Goal: Navigation & Orientation: Find specific page/section

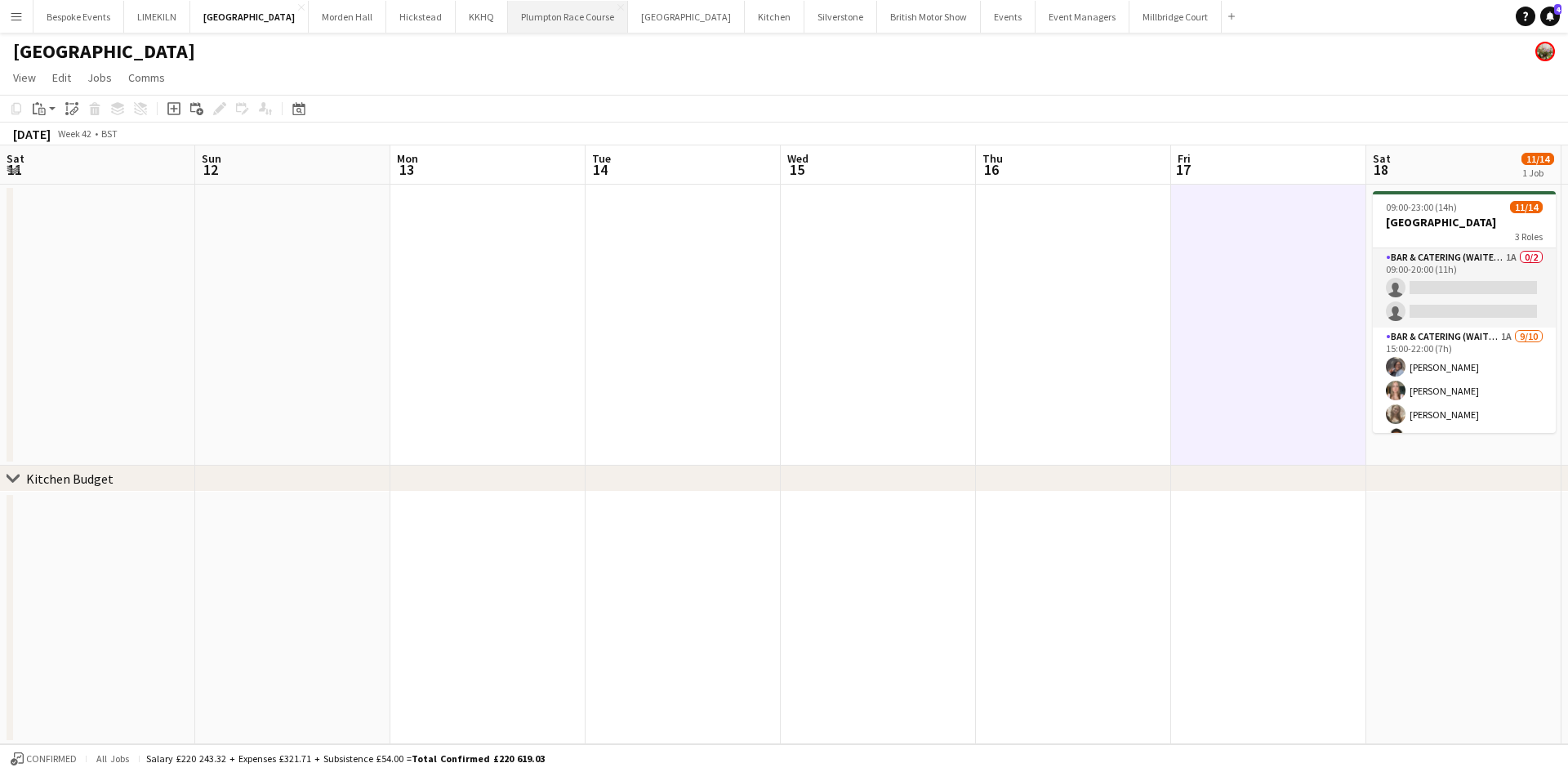
scroll to position [143, 0]
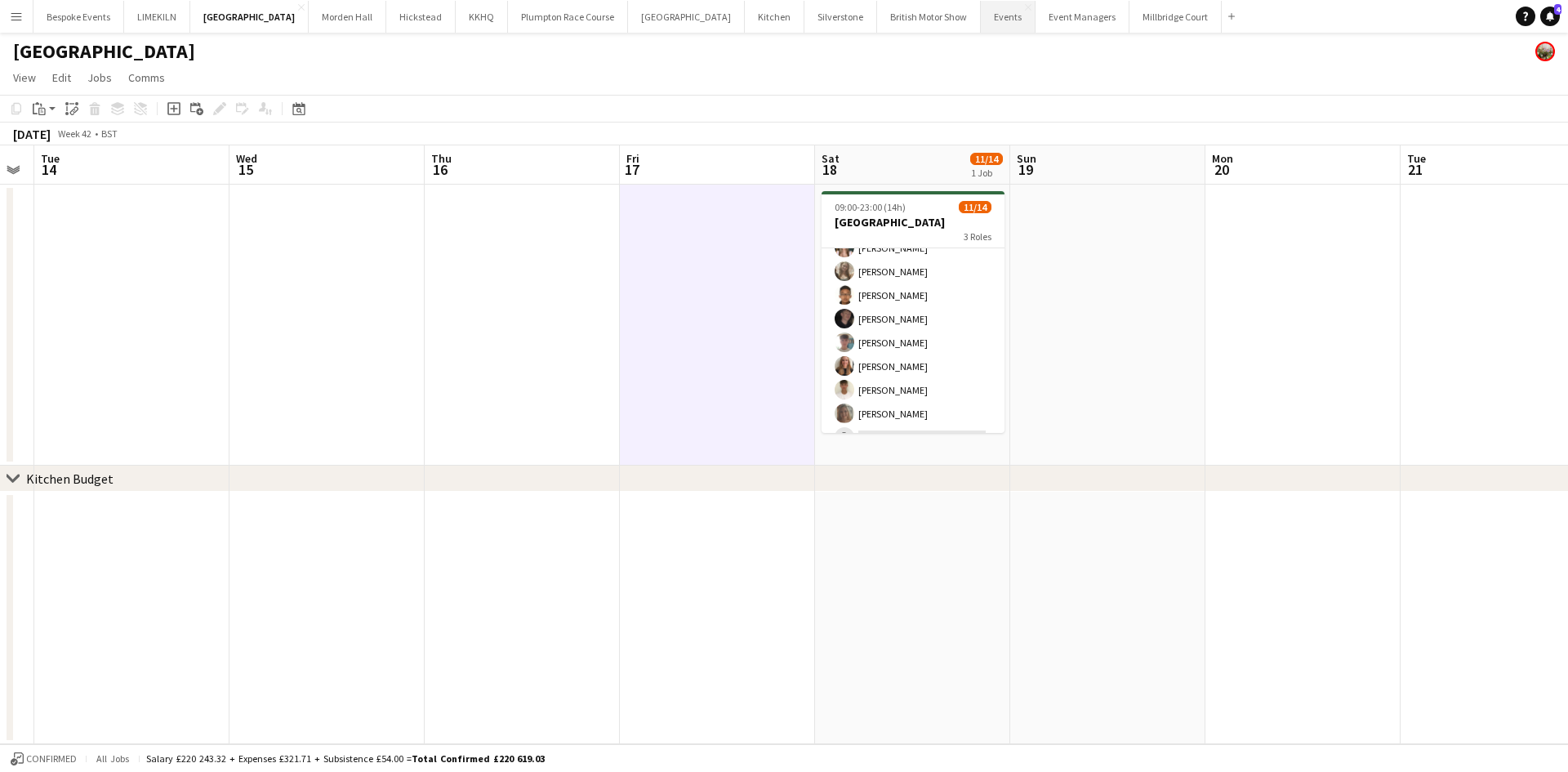
click at [981, 11] on button "Events Close" at bounding box center [1008, 17] width 55 height 32
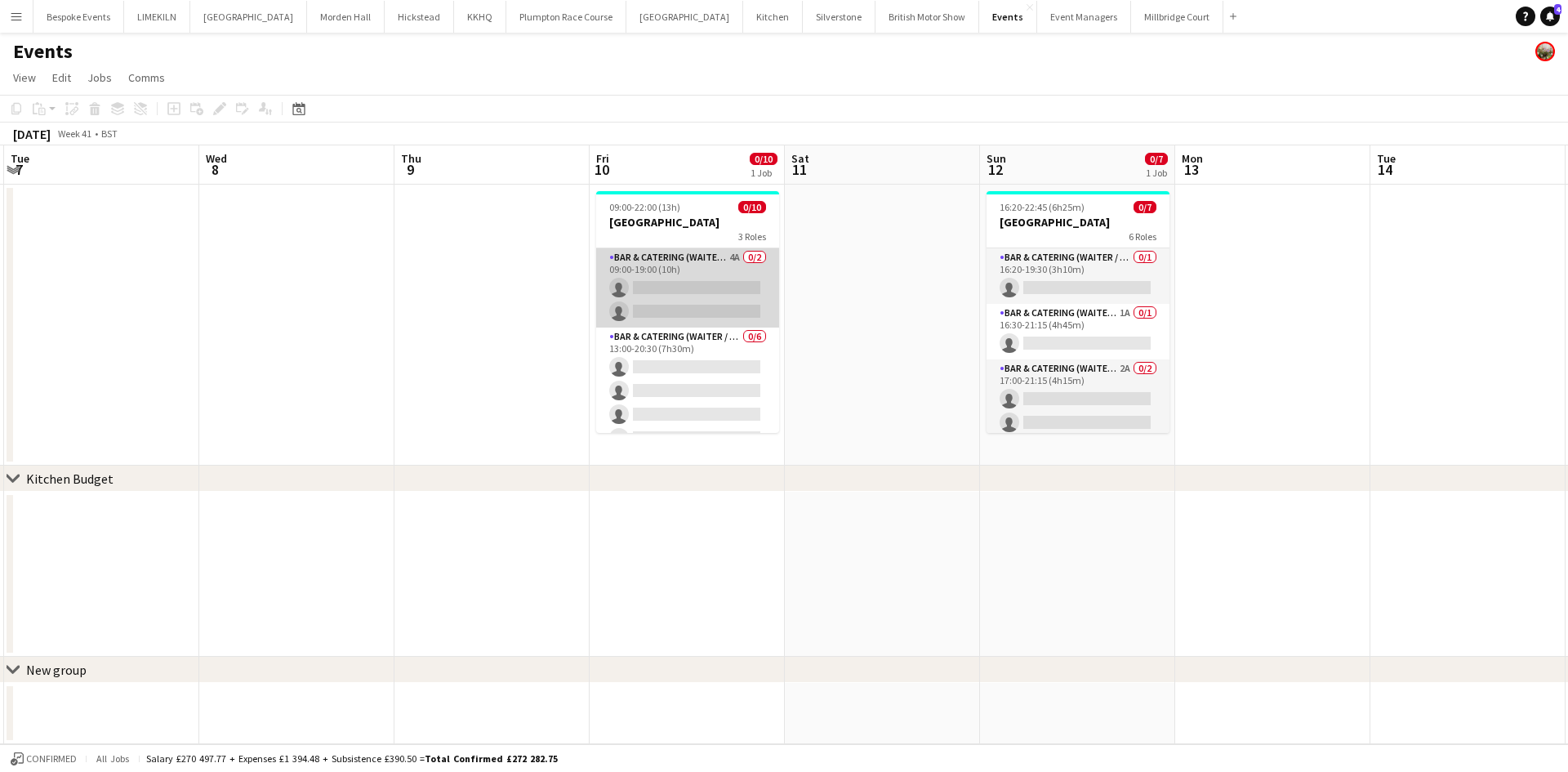
click at [678, 314] on app-card-role "Bar & Catering (Waiter / waitress) 4A 0/2 09:00-19:00 (10h) single-neutral-acti…" at bounding box center [688, 288] width 183 height 79
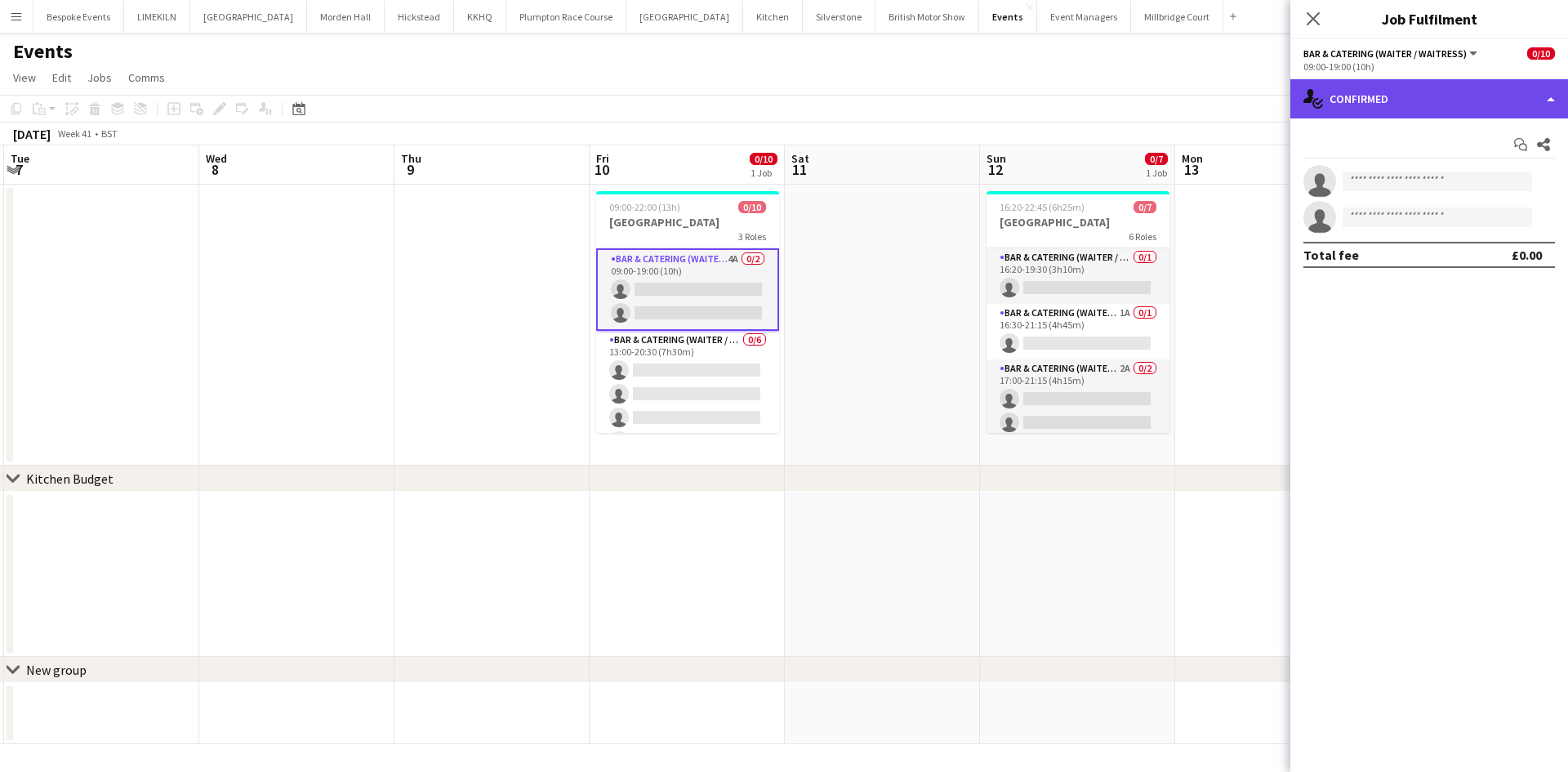
click at [1391, 97] on div "single-neutral-actions-check-2 Confirmed" at bounding box center [1429, 98] width 278 height 39
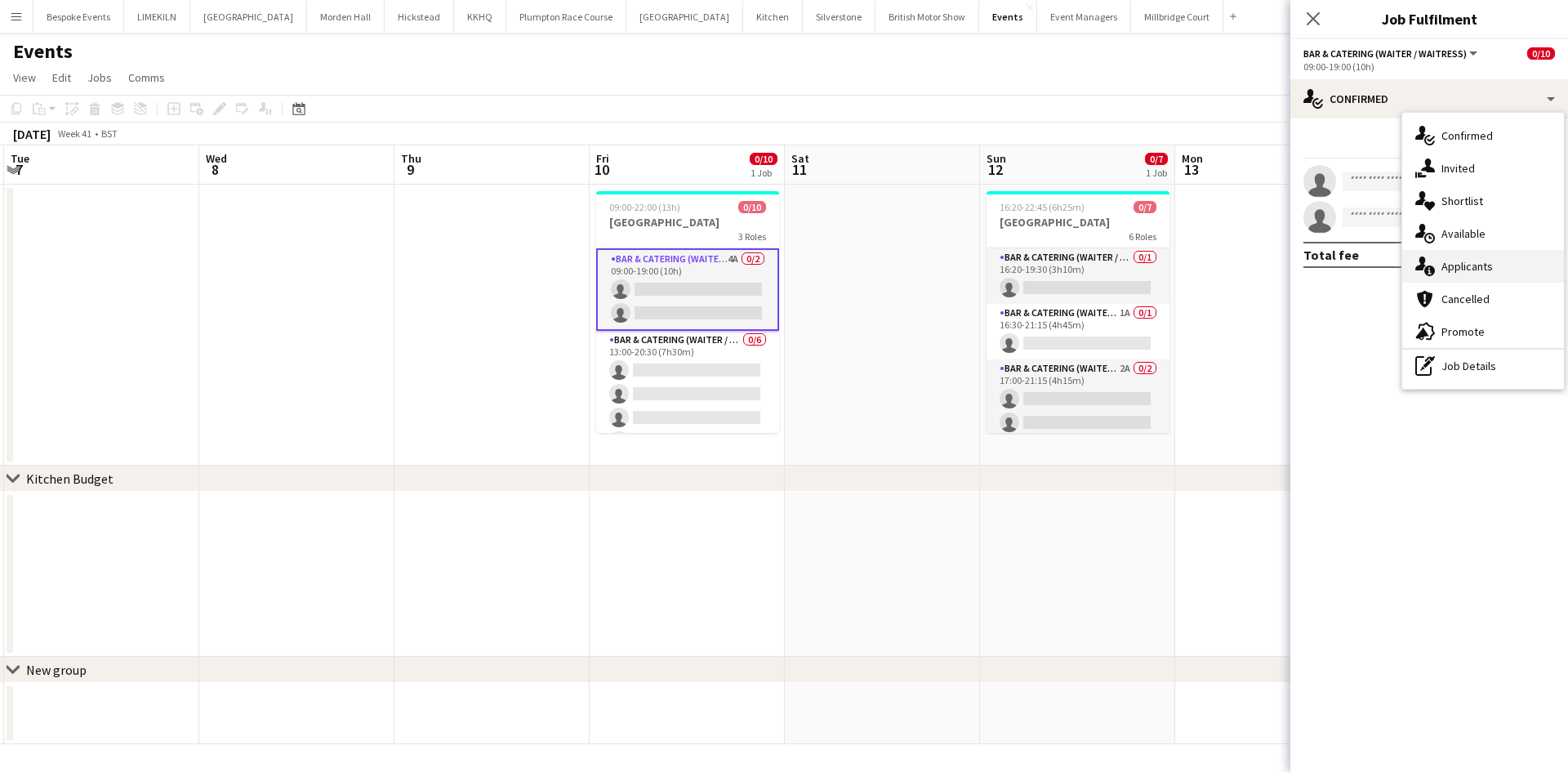
click at [1538, 256] on div "single-neutral-actions-information Applicants" at bounding box center [1483, 267] width 161 height 33
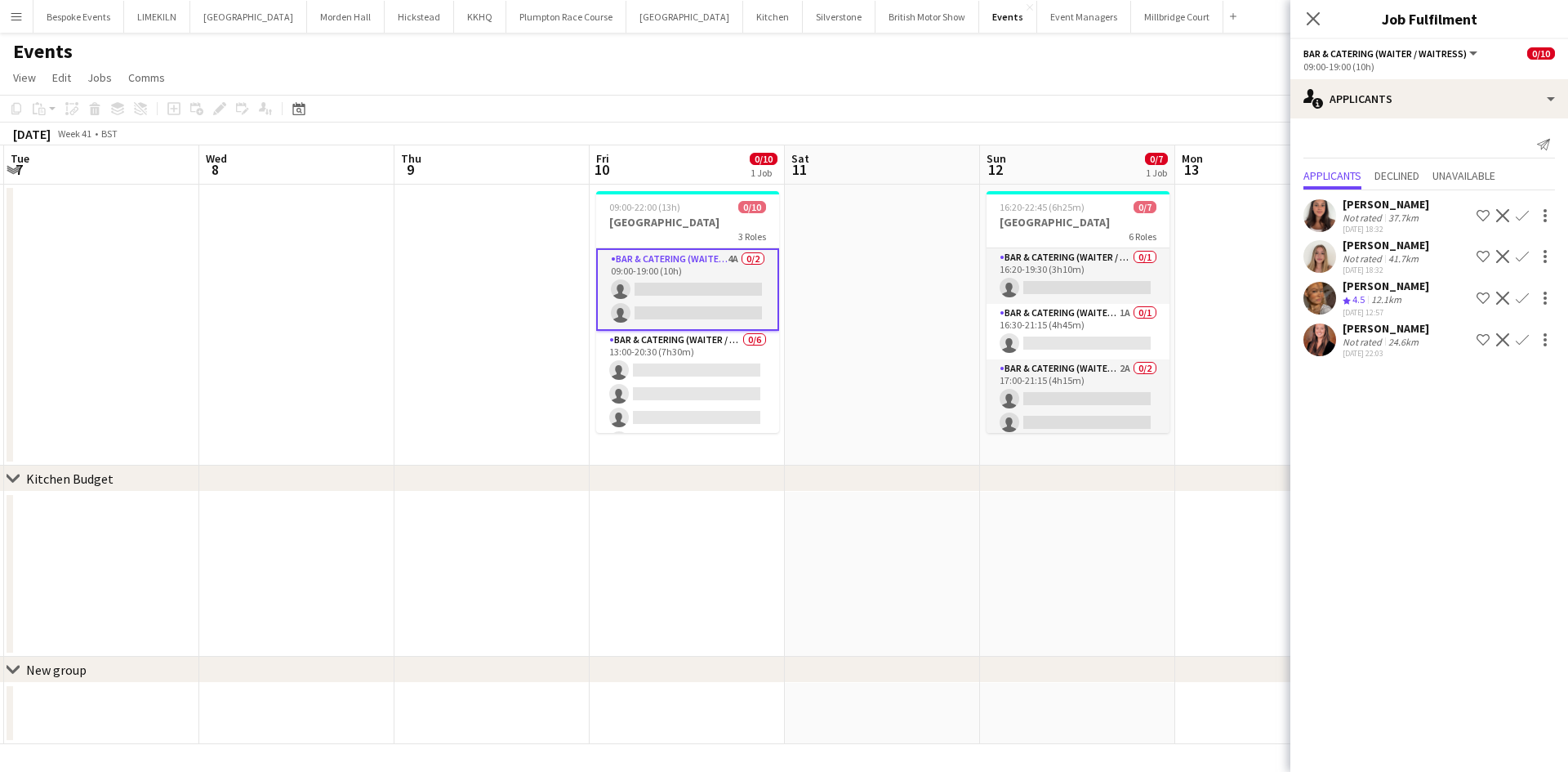
click at [1327, 342] on app-user-avatar at bounding box center [1320, 340] width 33 height 33
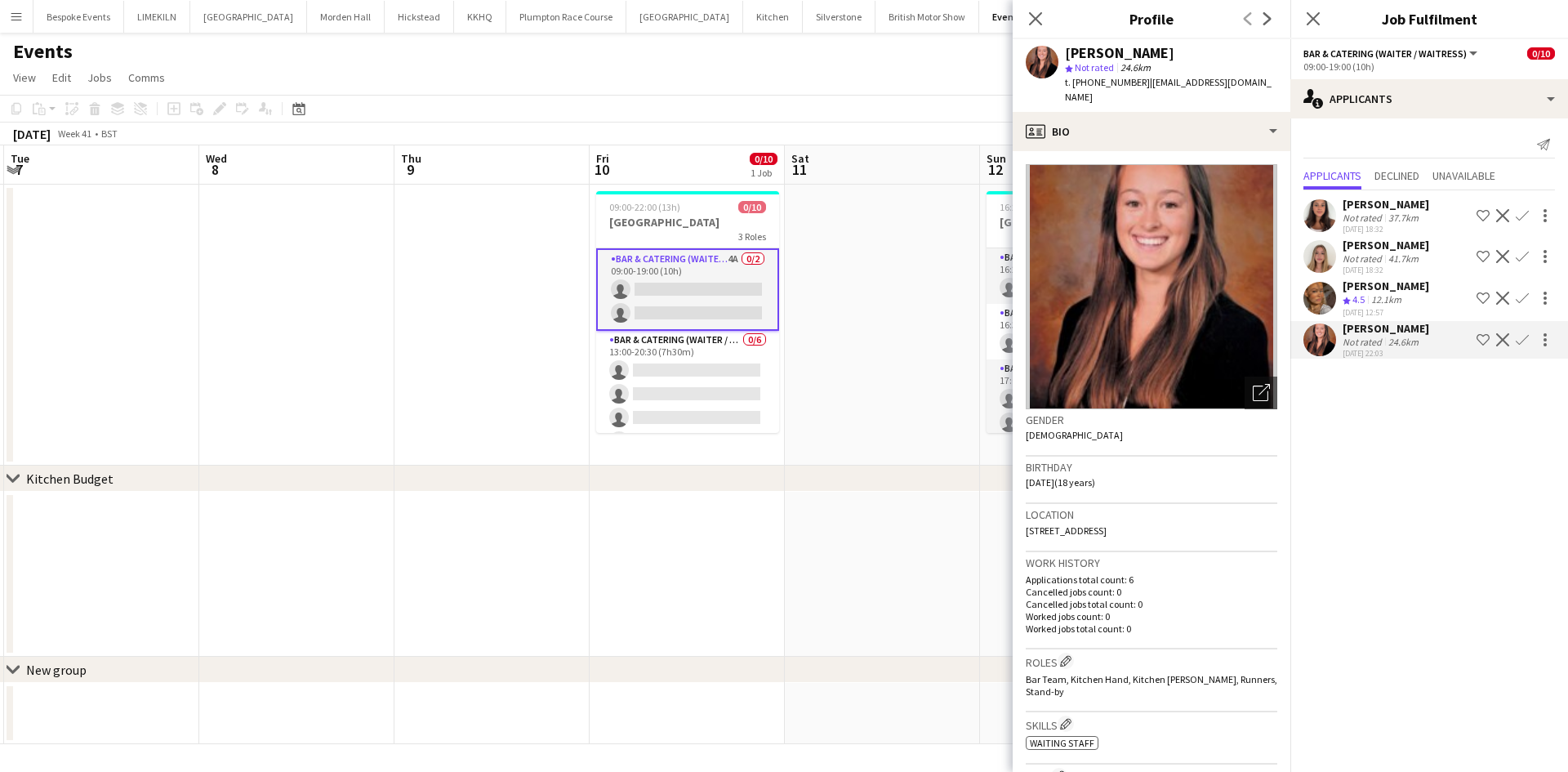
click at [1322, 304] on app-user-avatar at bounding box center [1320, 298] width 33 height 33
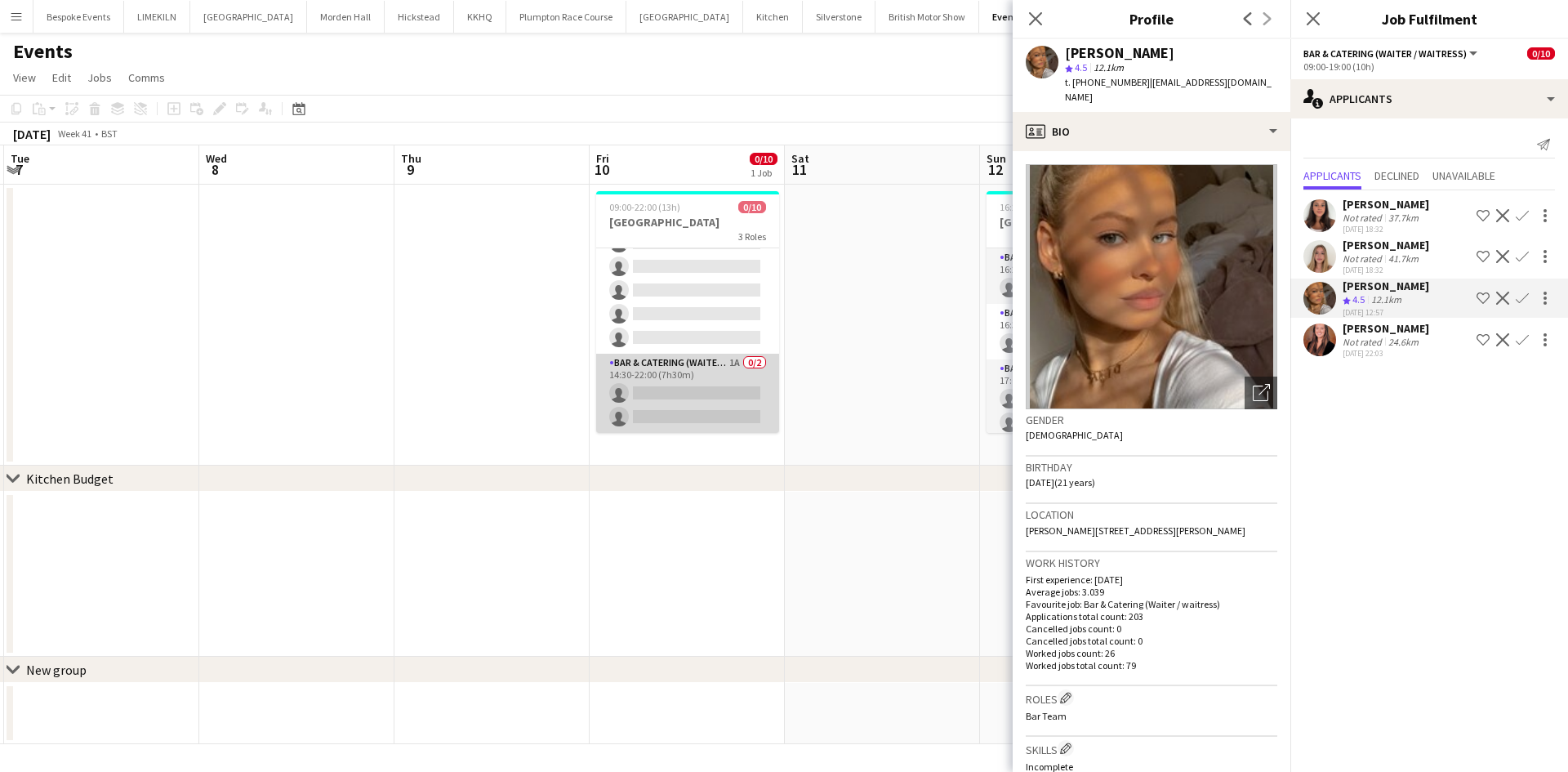
click at [691, 368] on app-card-role "Bar & Catering (Waiter / waitress) 1A 0/2 14:30-22:00 (7h30m) single-neutral-ac…" at bounding box center [688, 393] width 183 height 79
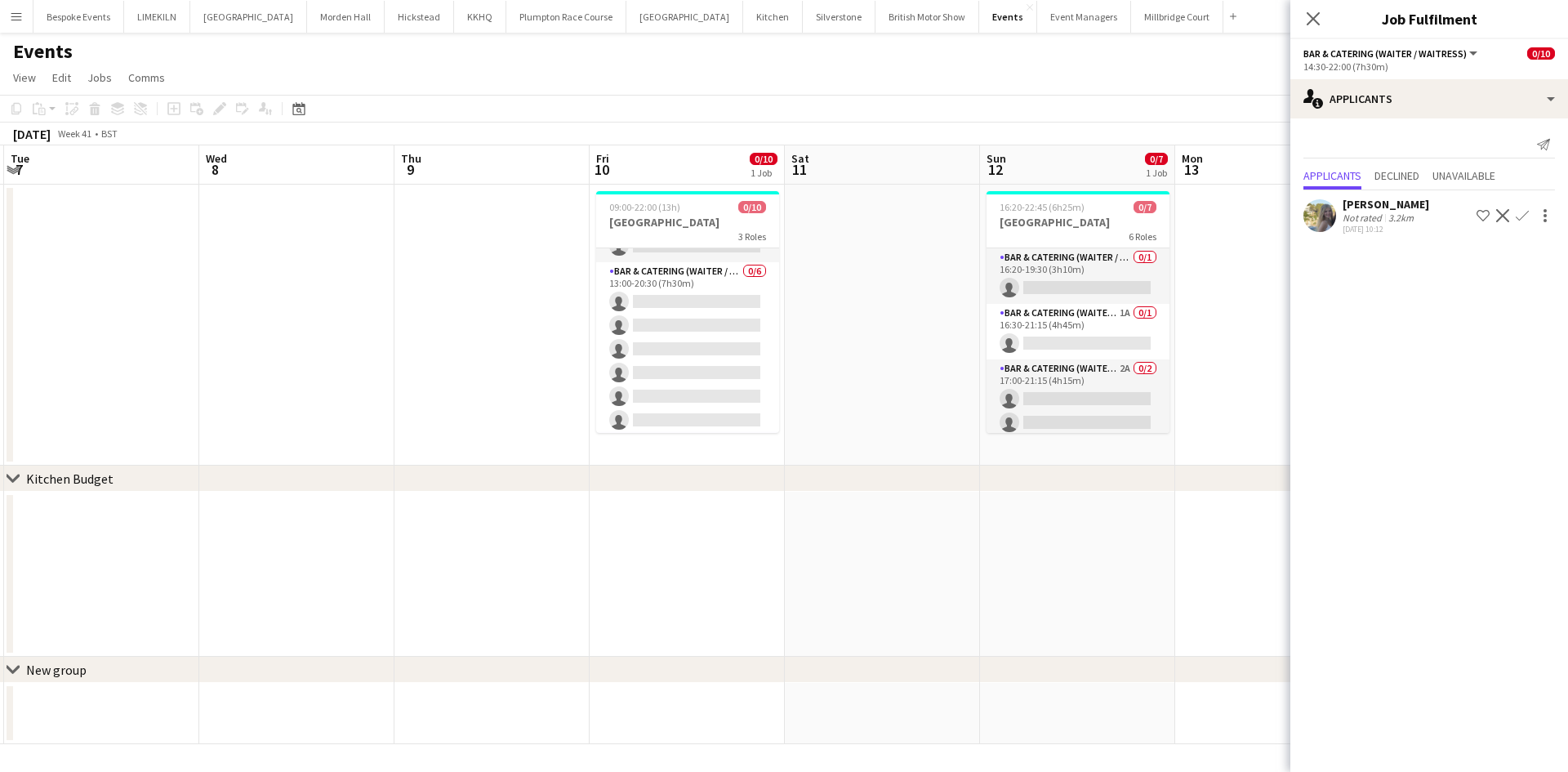
scroll to position [57, 0]
click at [691, 368] on app-card-role "Bar & Catering (Waiter / waitress) 0/6 13:00-20:30 (7h30m) single-neutral-actio…" at bounding box center [688, 358] width 183 height 174
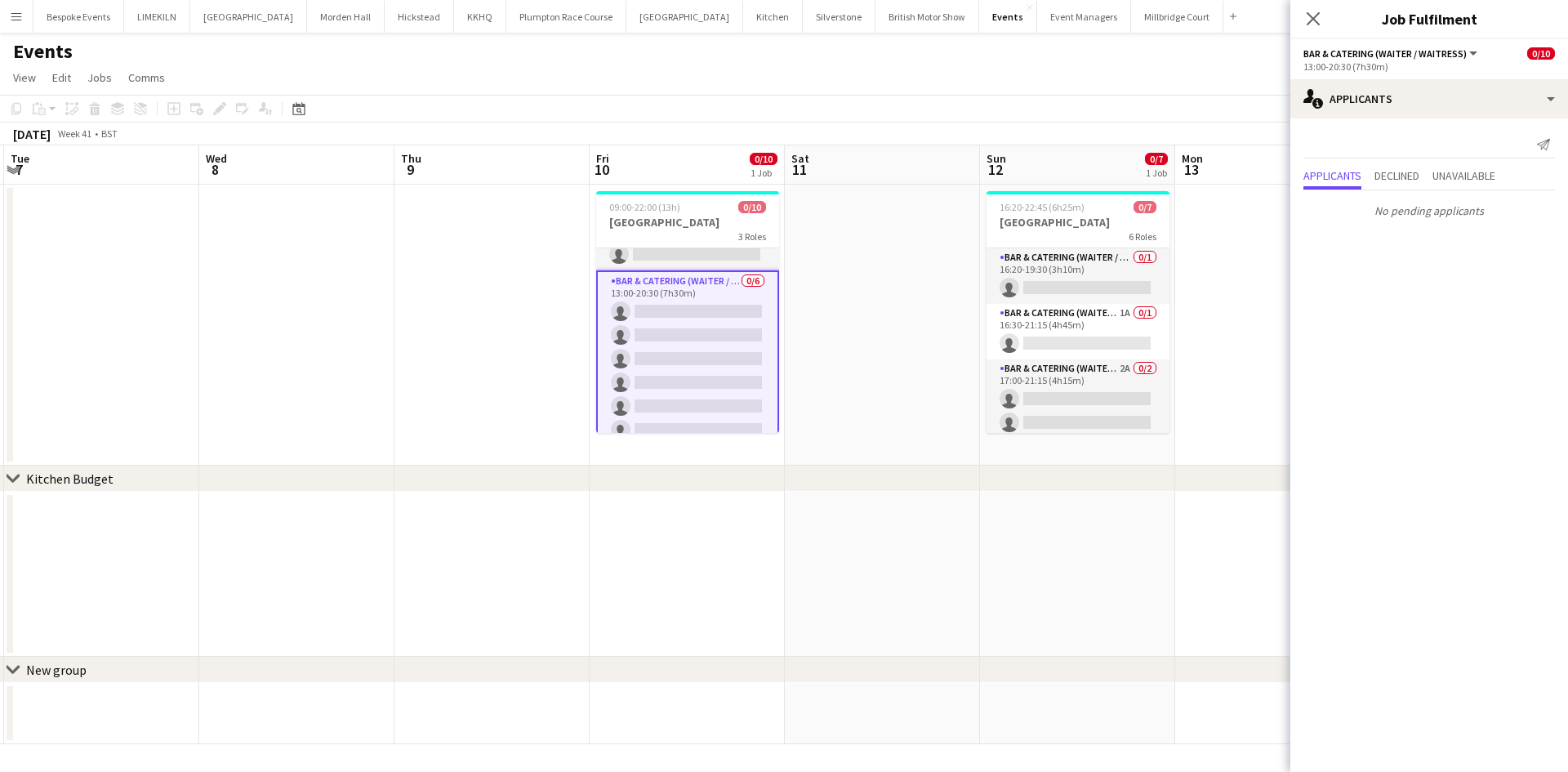
scroll to position [0, 0]
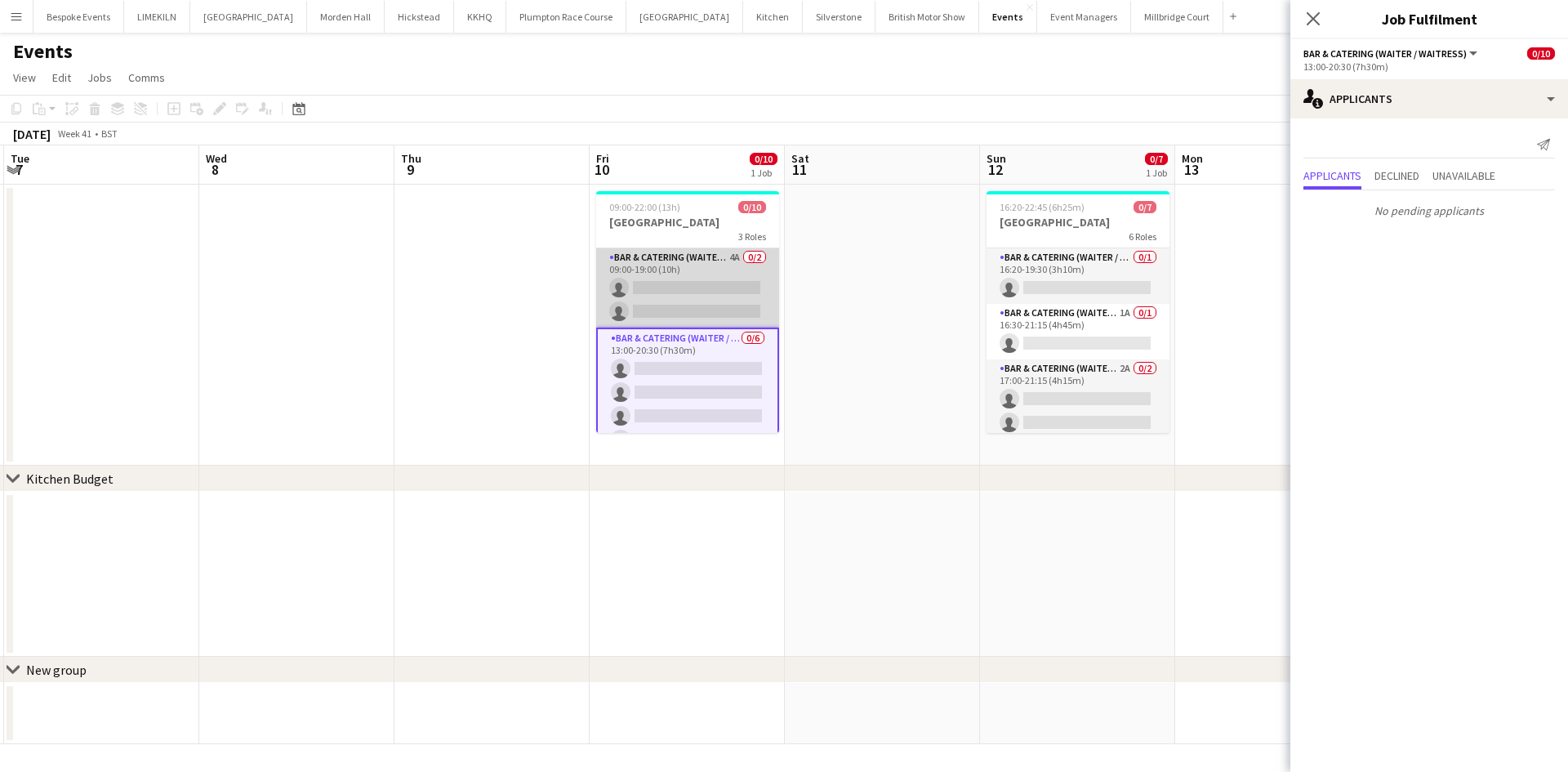
click at [695, 281] on app-card-role "Bar & Catering (Waiter / waitress) 4A 0/2 09:00-19:00 (10h) single-neutral-acti…" at bounding box center [688, 288] width 183 height 79
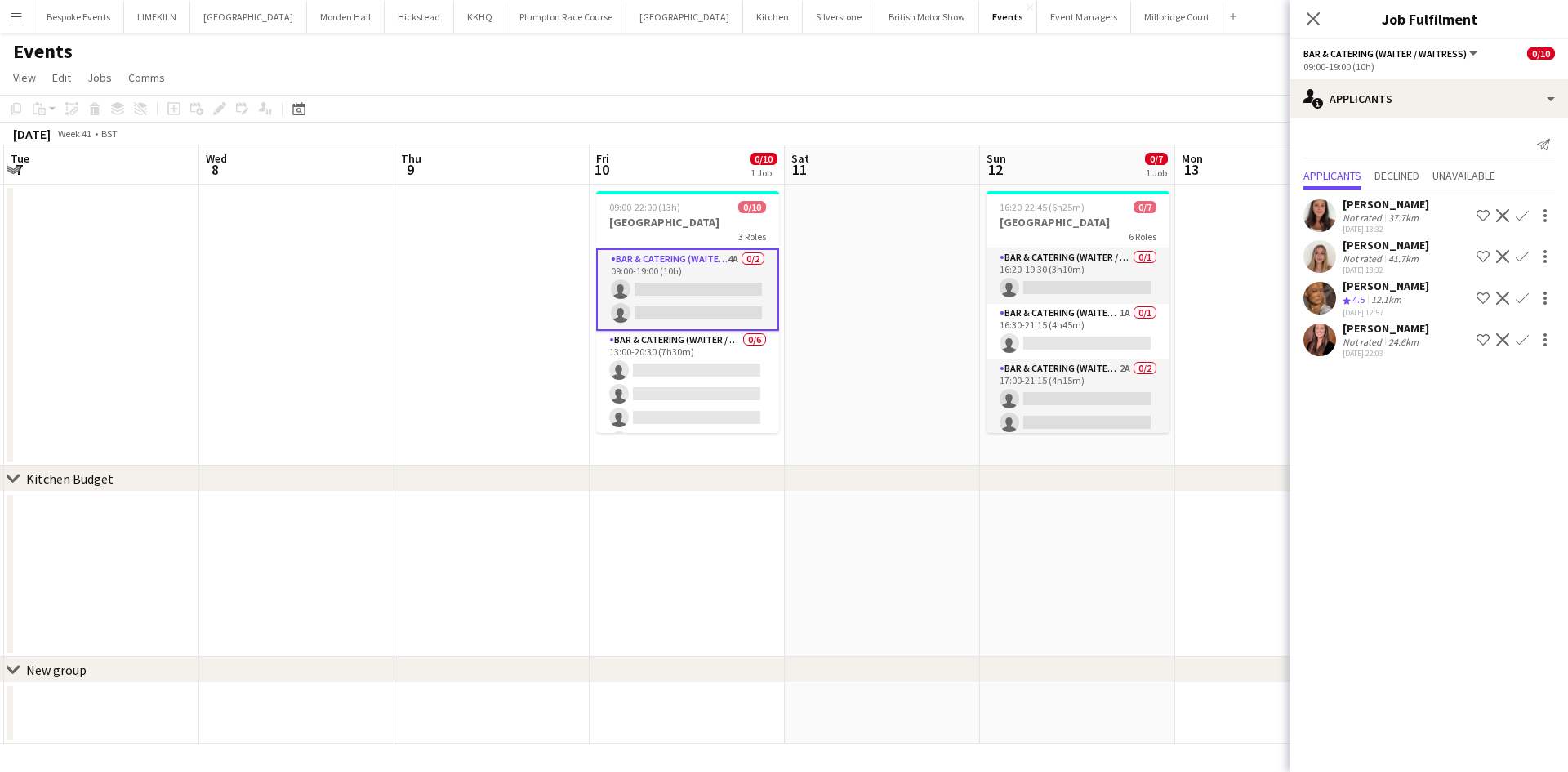
click at [784, 269] on app-date-cell "09:00-22:00 (13h) 0/10 [GEOGRAPHIC_DATA] 3 Roles Bar & Catering (Waiter / waitr…" at bounding box center [686, 325] width 195 height 281
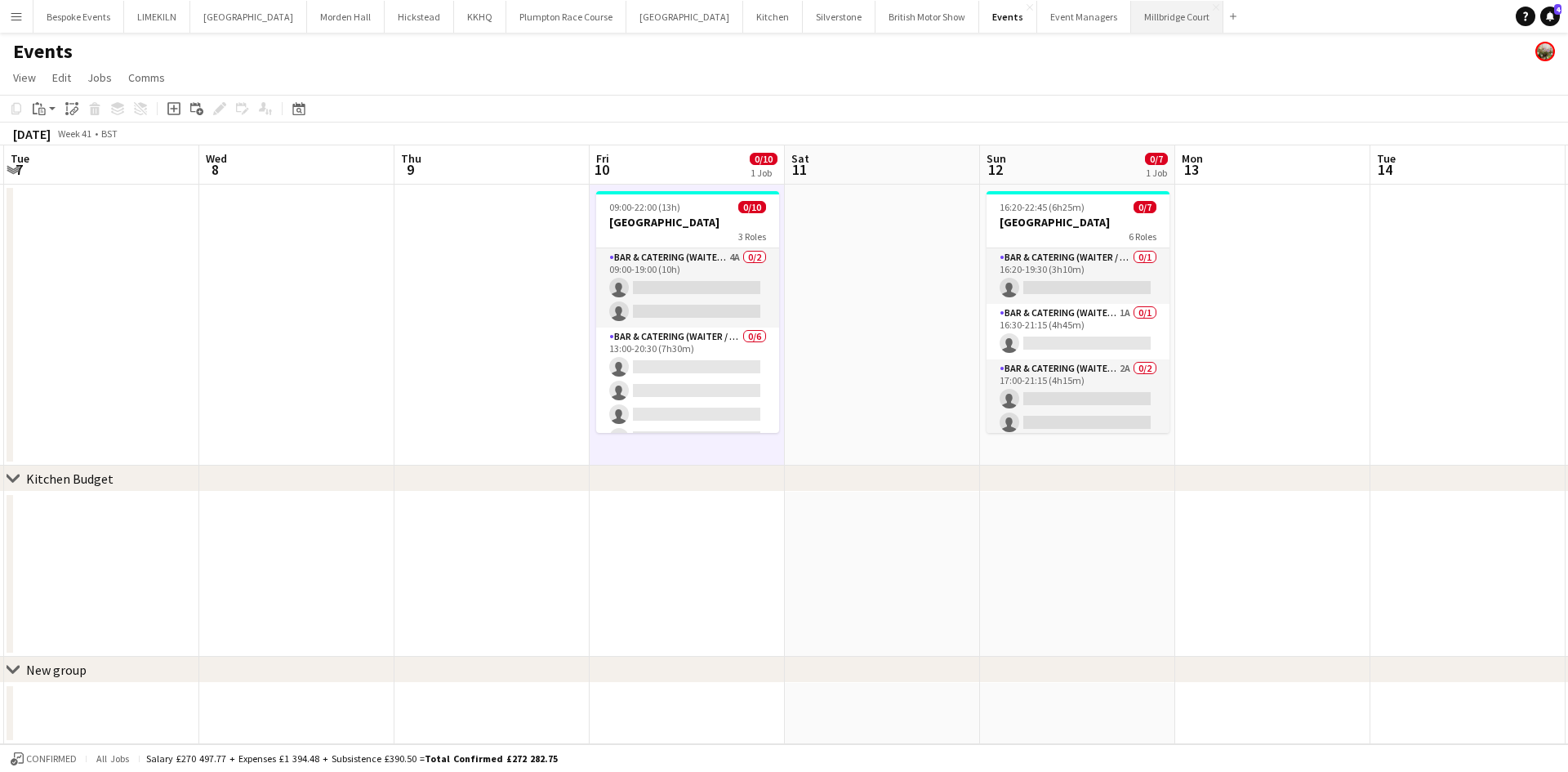
click at [1131, 16] on button "[GEOGRAPHIC_DATA]" at bounding box center [1177, 17] width 93 height 32
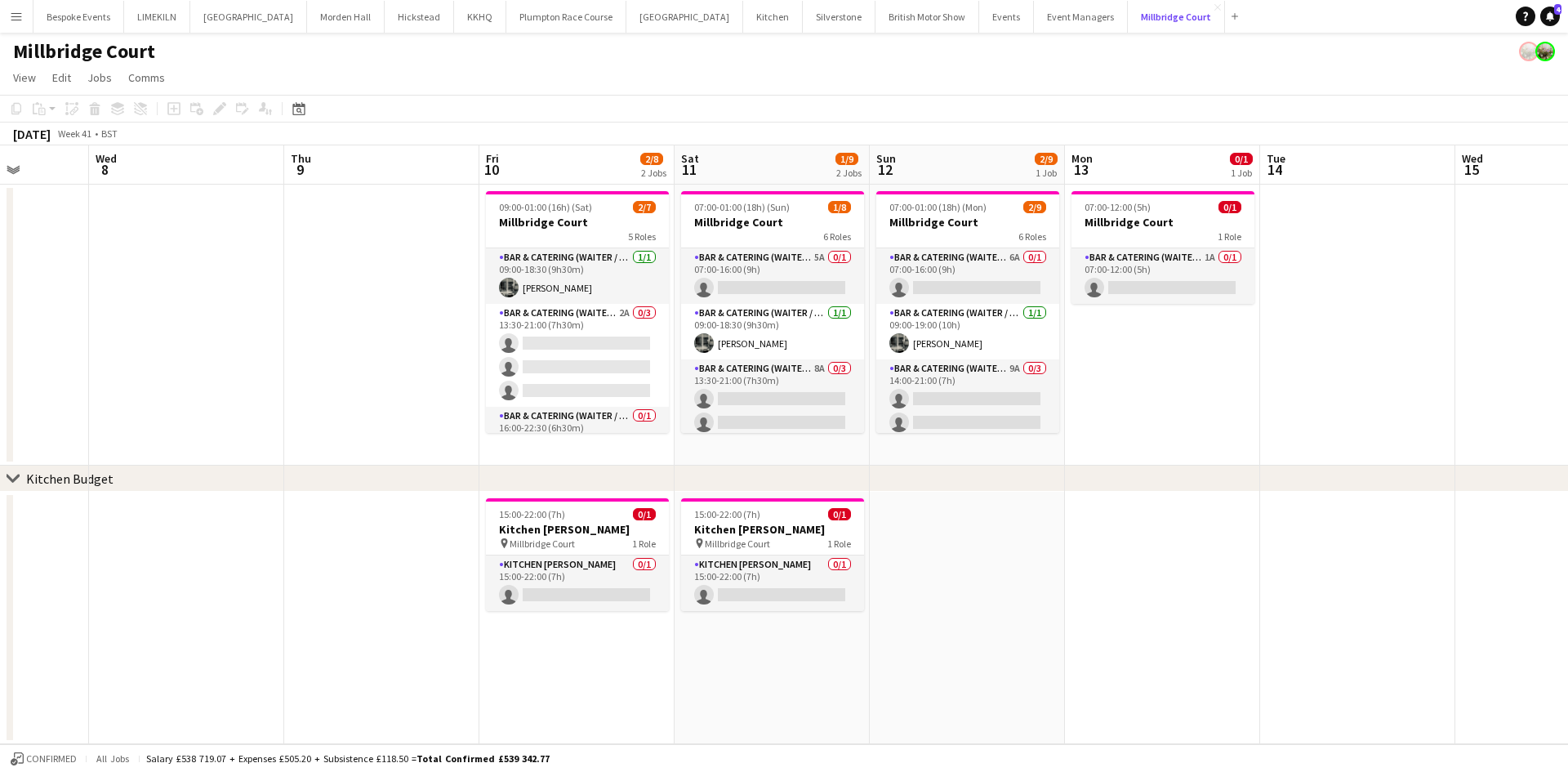
scroll to position [0, 498]
click at [455, 16] on button "KKHQ Close" at bounding box center [480, 17] width 52 height 32
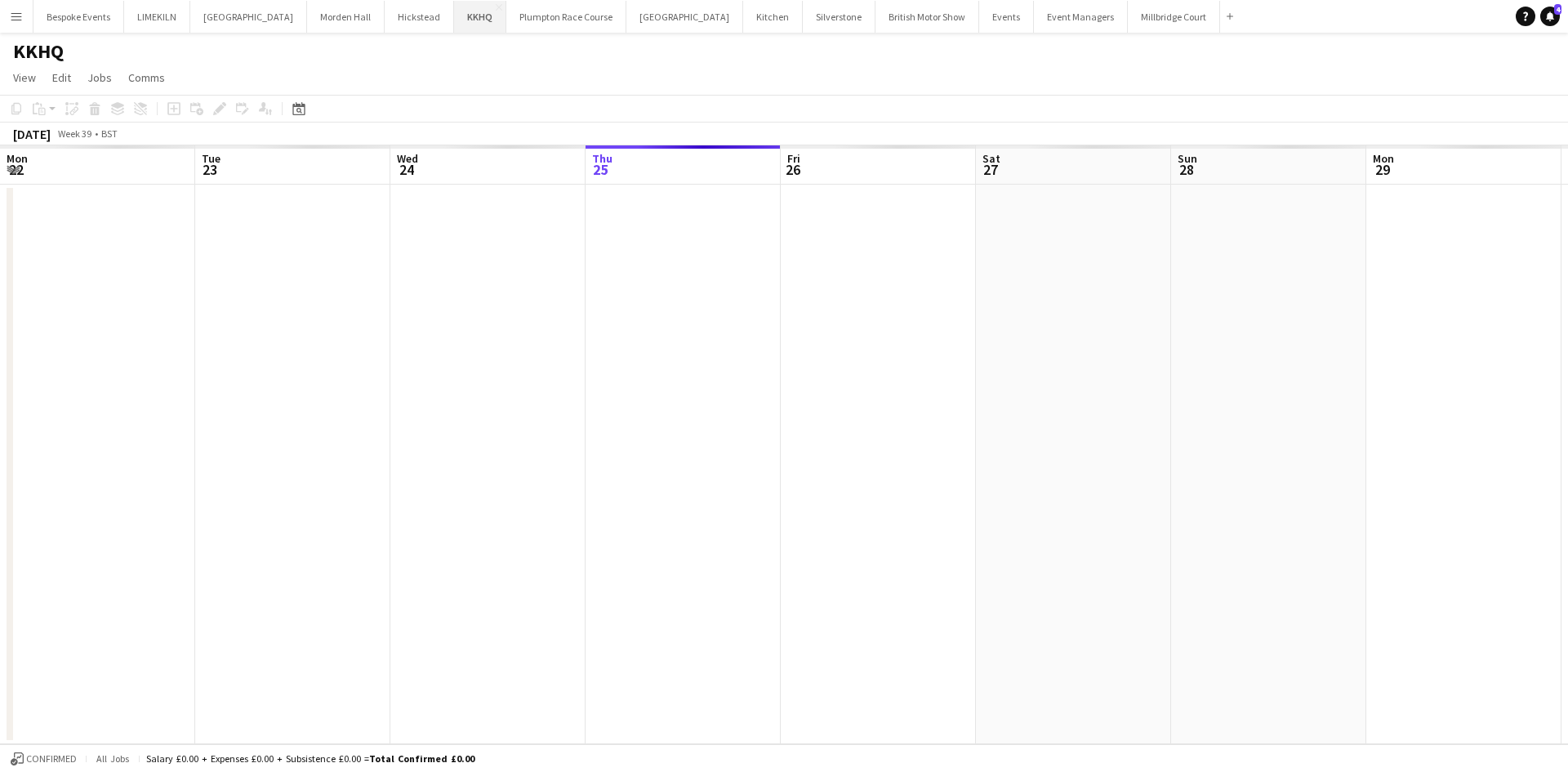
scroll to position [0, 390]
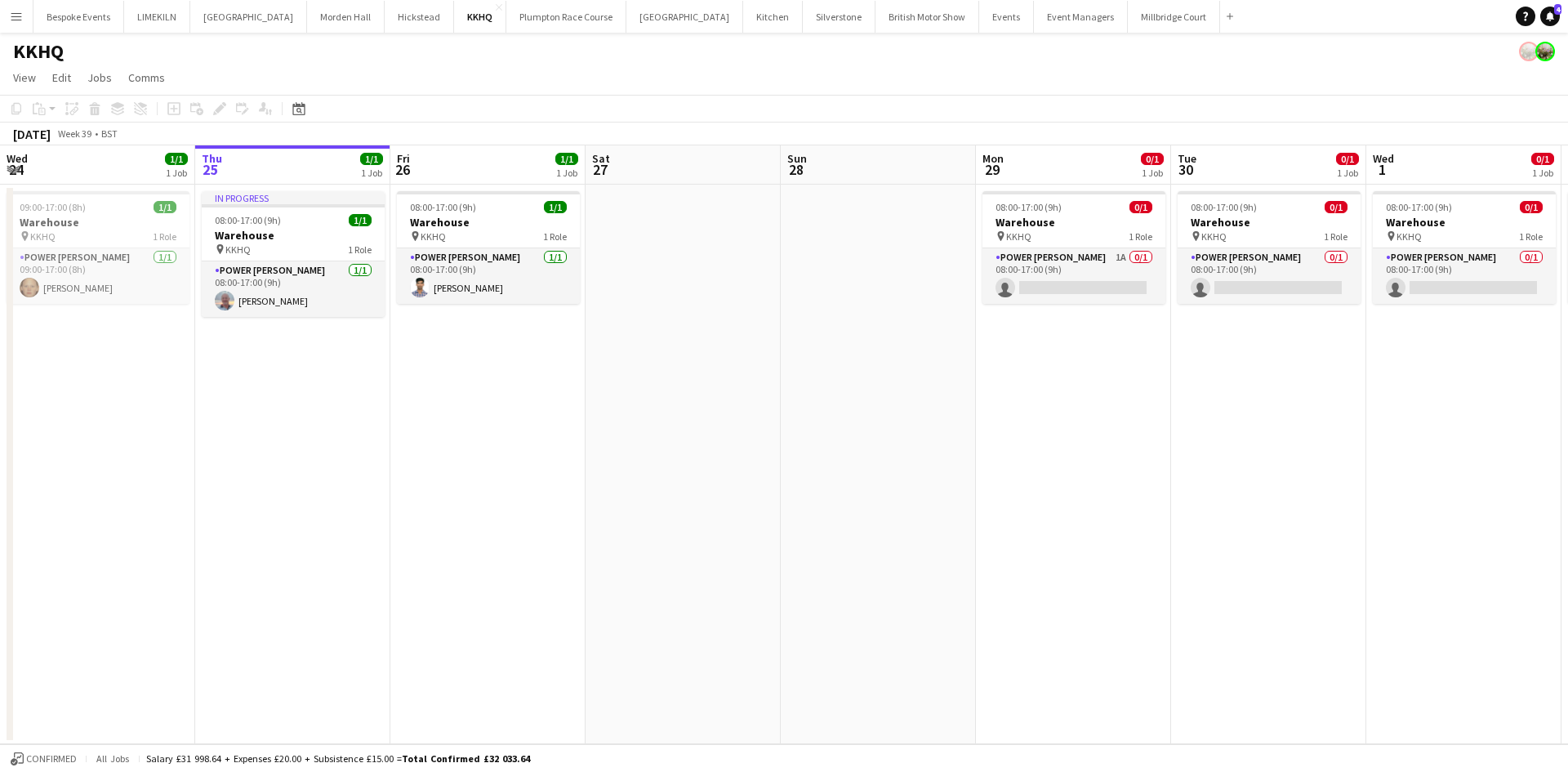
click at [490, 312] on app-date-cell "08:00-17:00 (9h) 1/1 Warehouse pin KKHQ 1 Role Power [PERSON_NAME] [DATE] 08:00…" at bounding box center [488, 464] width 195 height 560
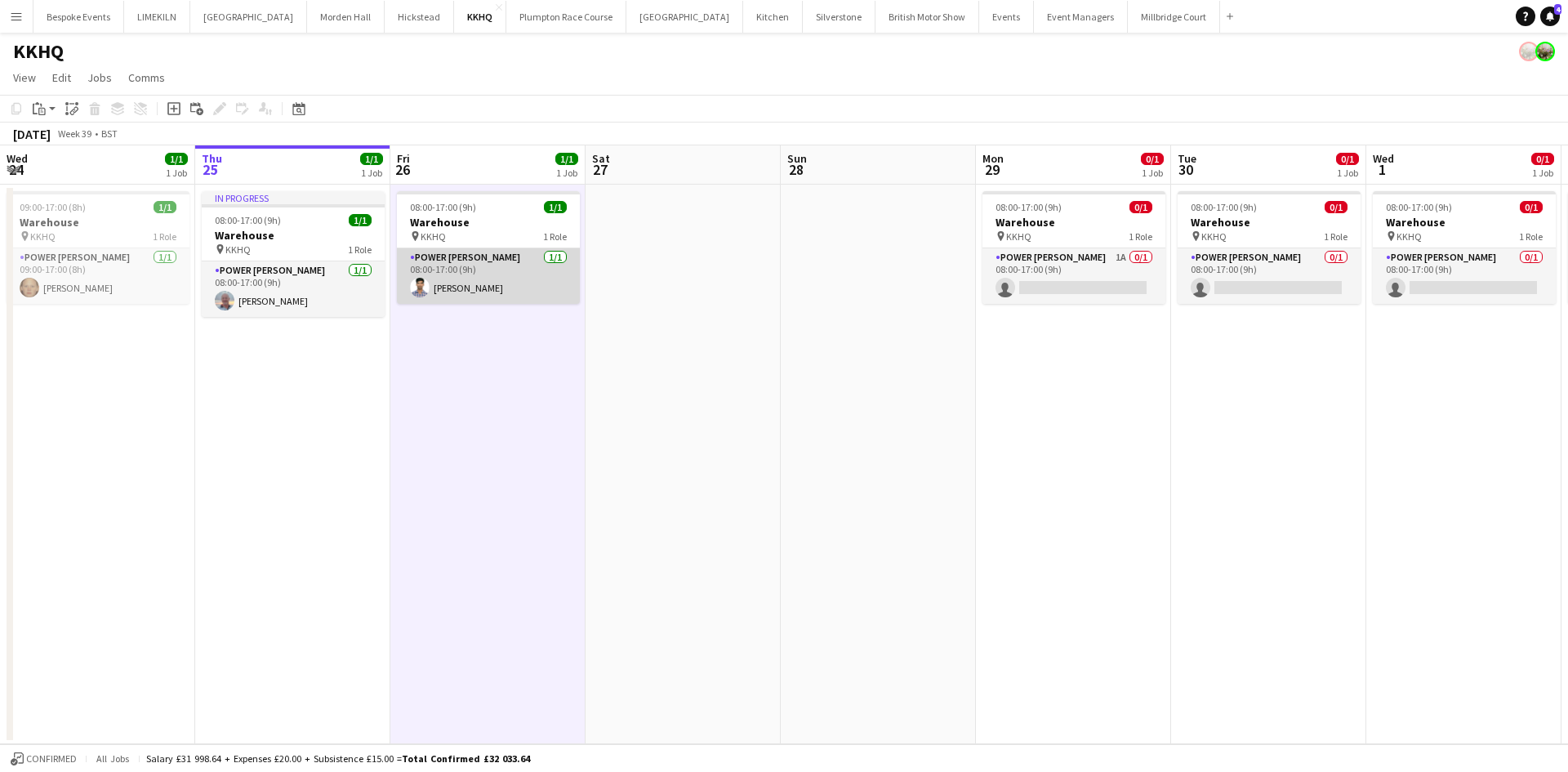
click at [488, 281] on app-card-role "Power [PERSON_NAME] [DATE] 08:00-17:00 (9h) [PERSON_NAME]" at bounding box center [488, 276] width 183 height 56
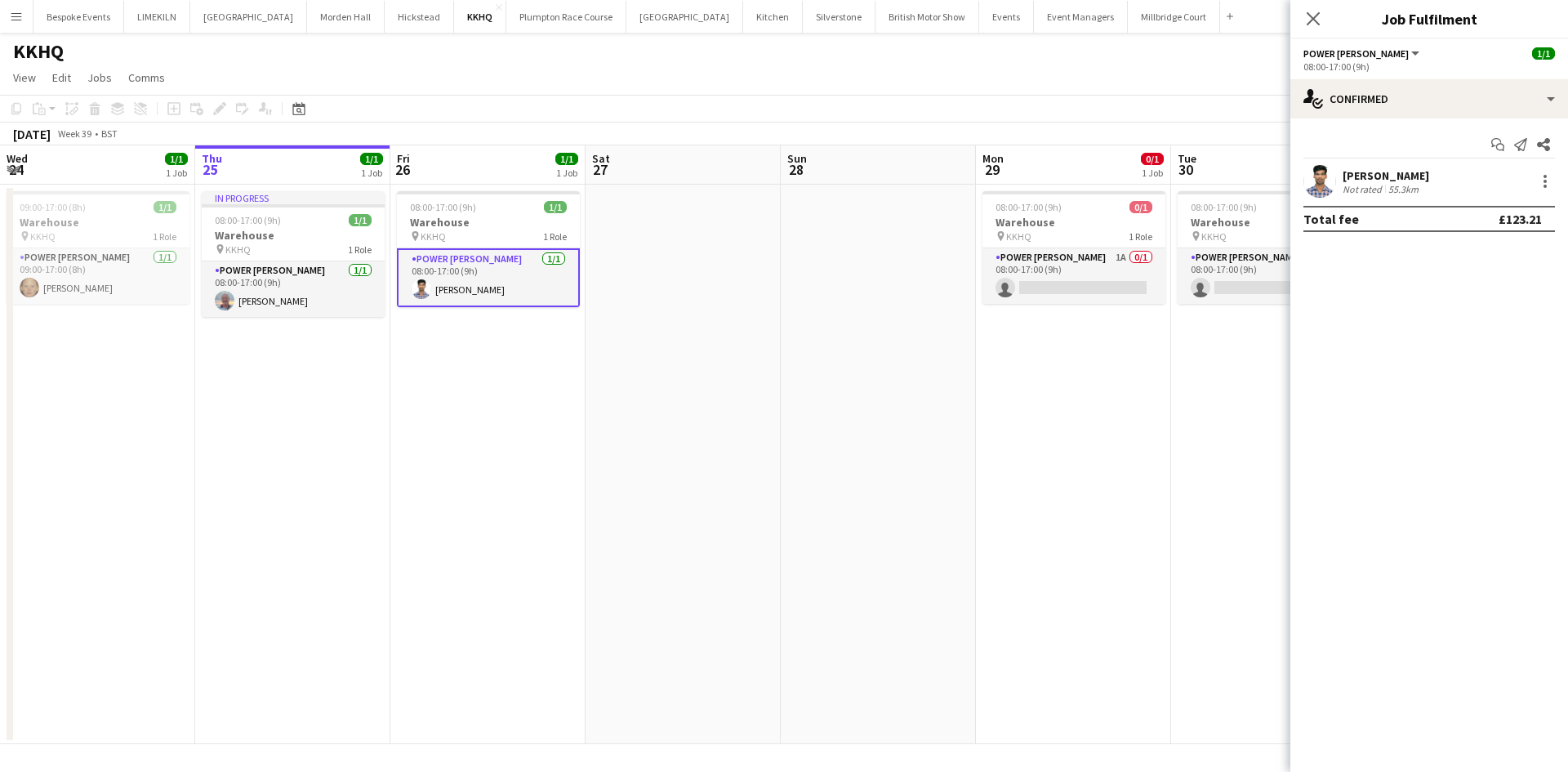
click at [782, 344] on app-date-cell at bounding box center [878, 464] width 195 height 560
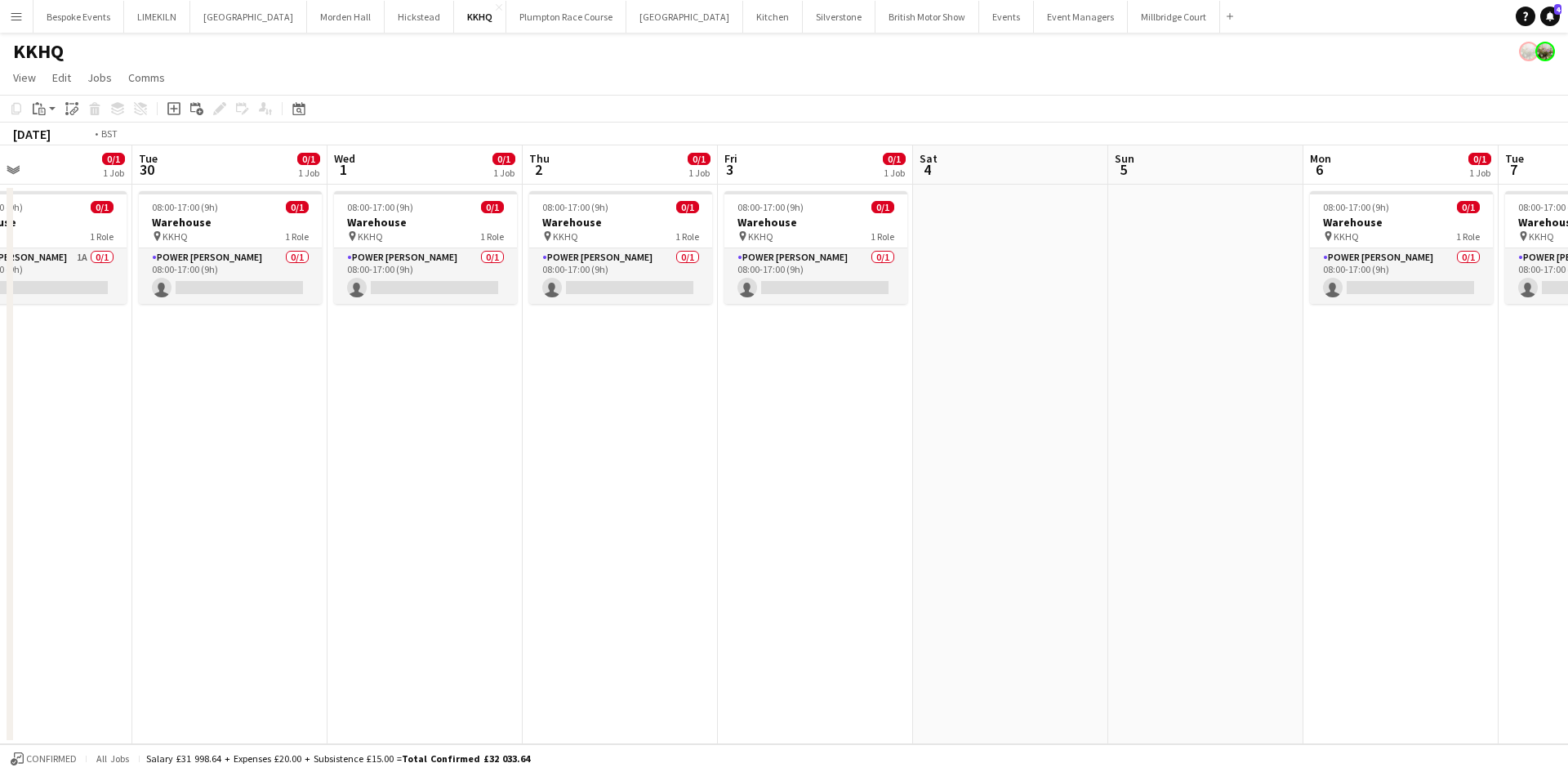
scroll to position [0, 345]
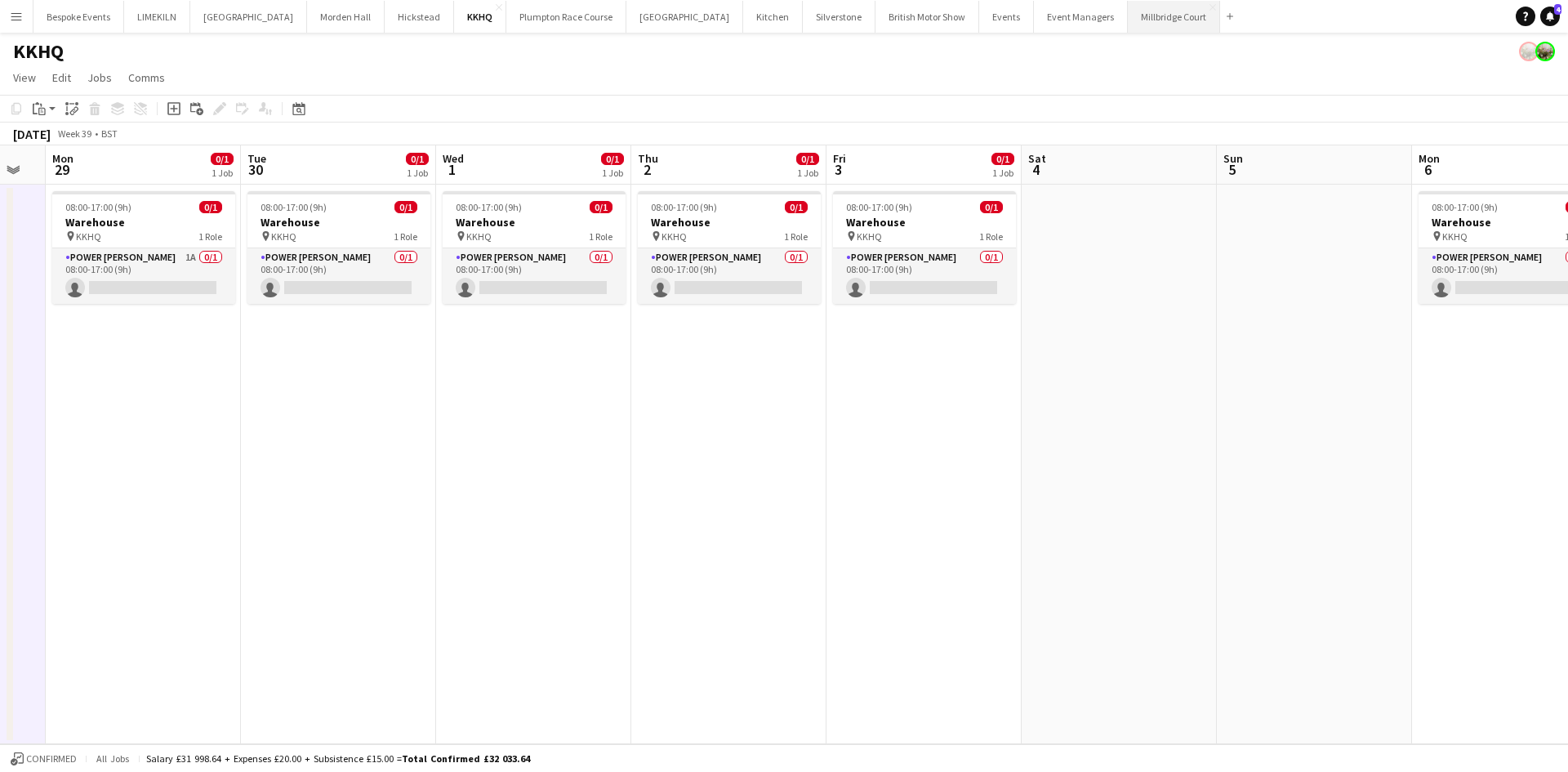
click at [1128, 28] on button "[GEOGRAPHIC_DATA]" at bounding box center [1174, 17] width 93 height 32
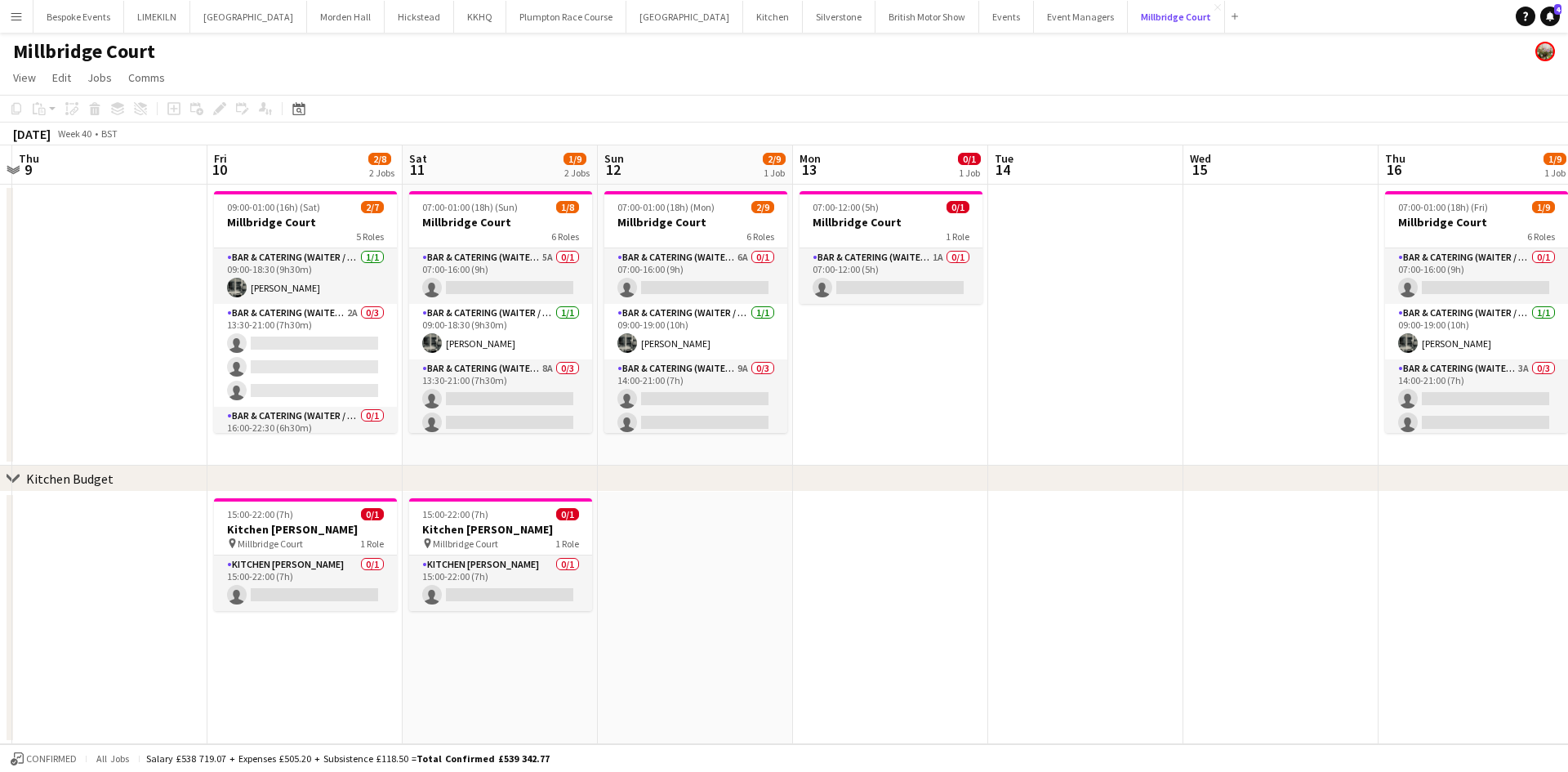
scroll to position [0, 587]
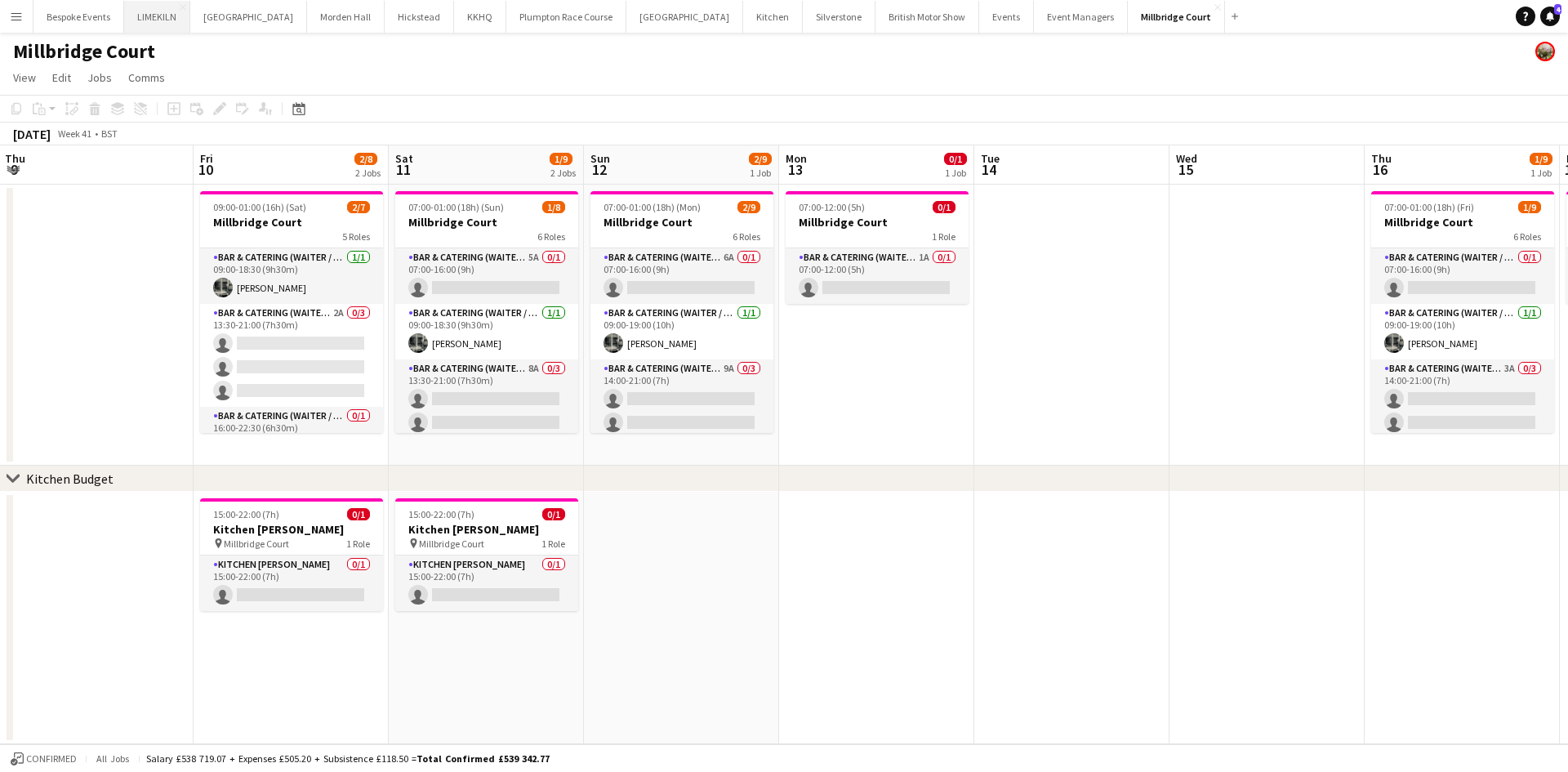
click at [155, 17] on button "LIMEKILN Close" at bounding box center [157, 17] width 66 height 32
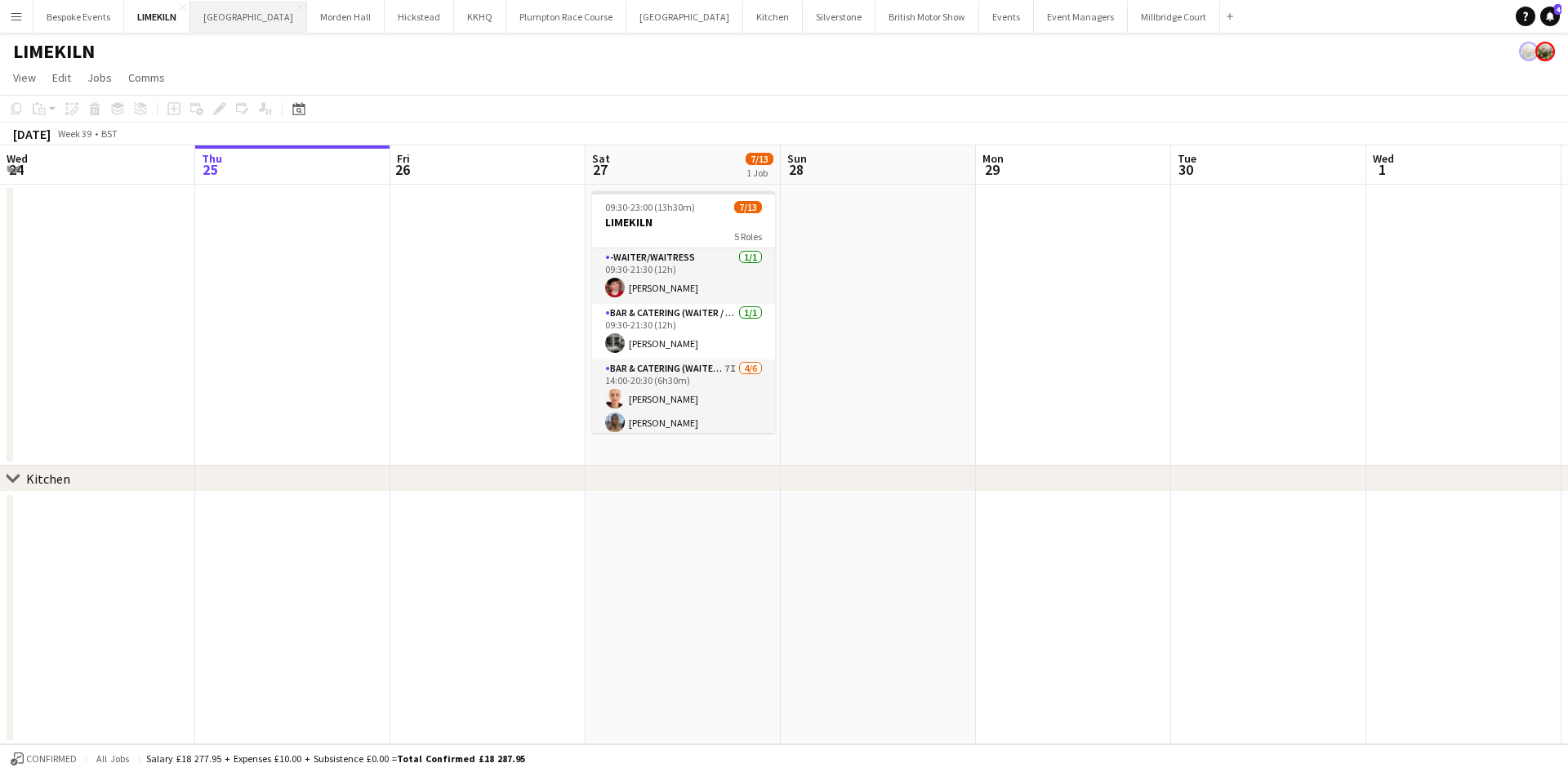
click at [246, 17] on button "[GEOGRAPHIC_DATA] Close" at bounding box center [248, 17] width 116 height 32
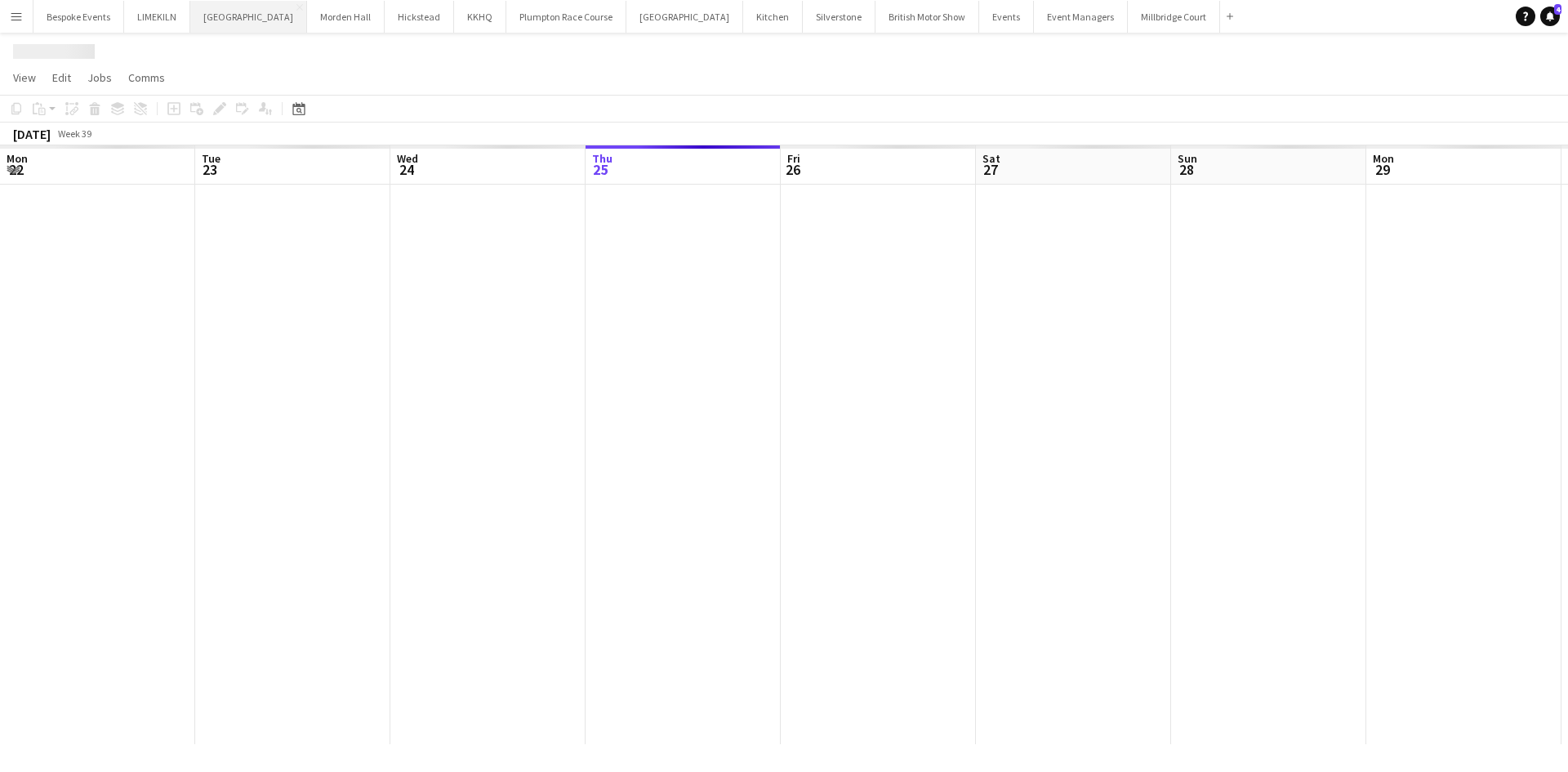
scroll to position [0, 390]
